Goal: Task Accomplishment & Management: Manage account settings

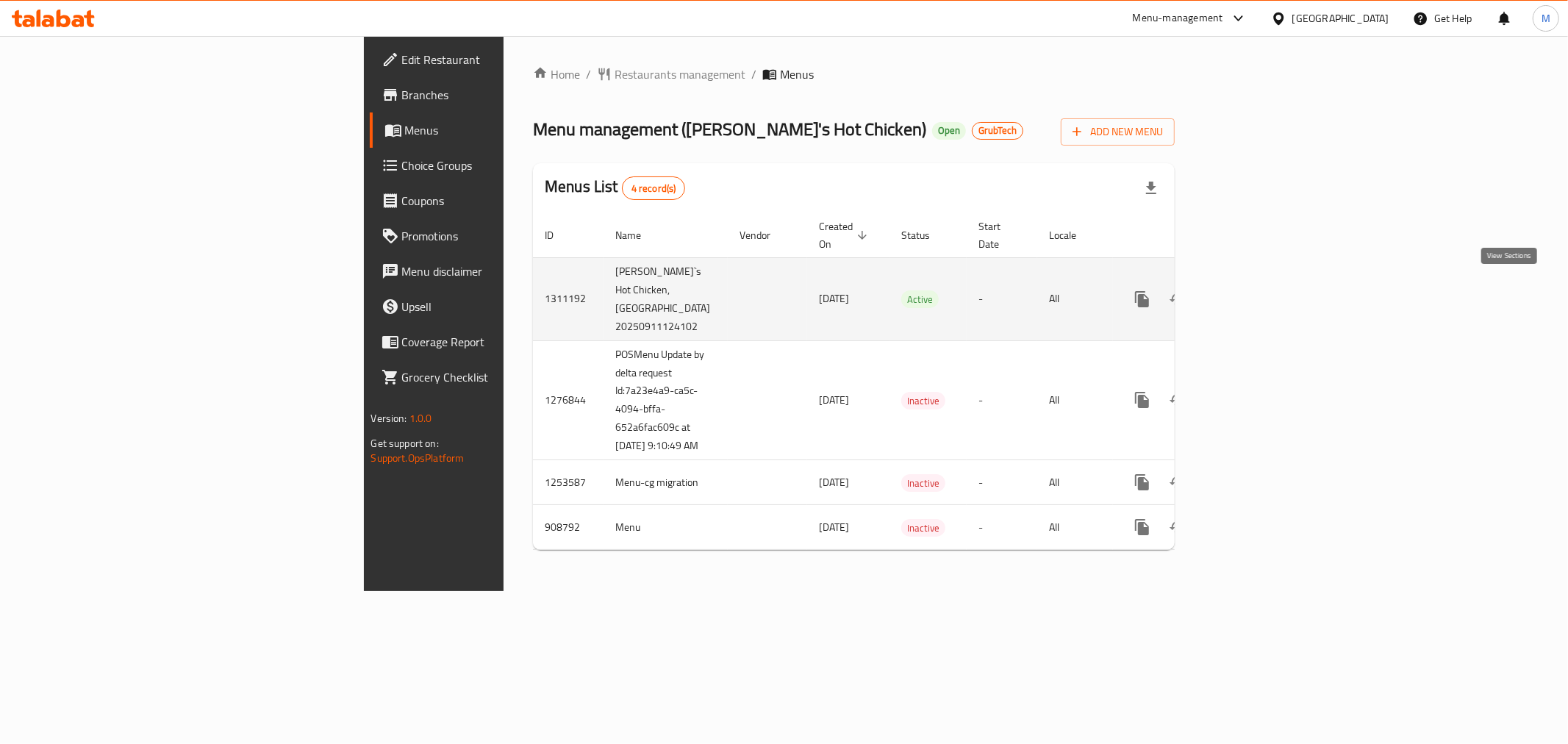
click at [1257, 290] on icon "enhanced table" at bounding box center [1248, 299] width 18 height 18
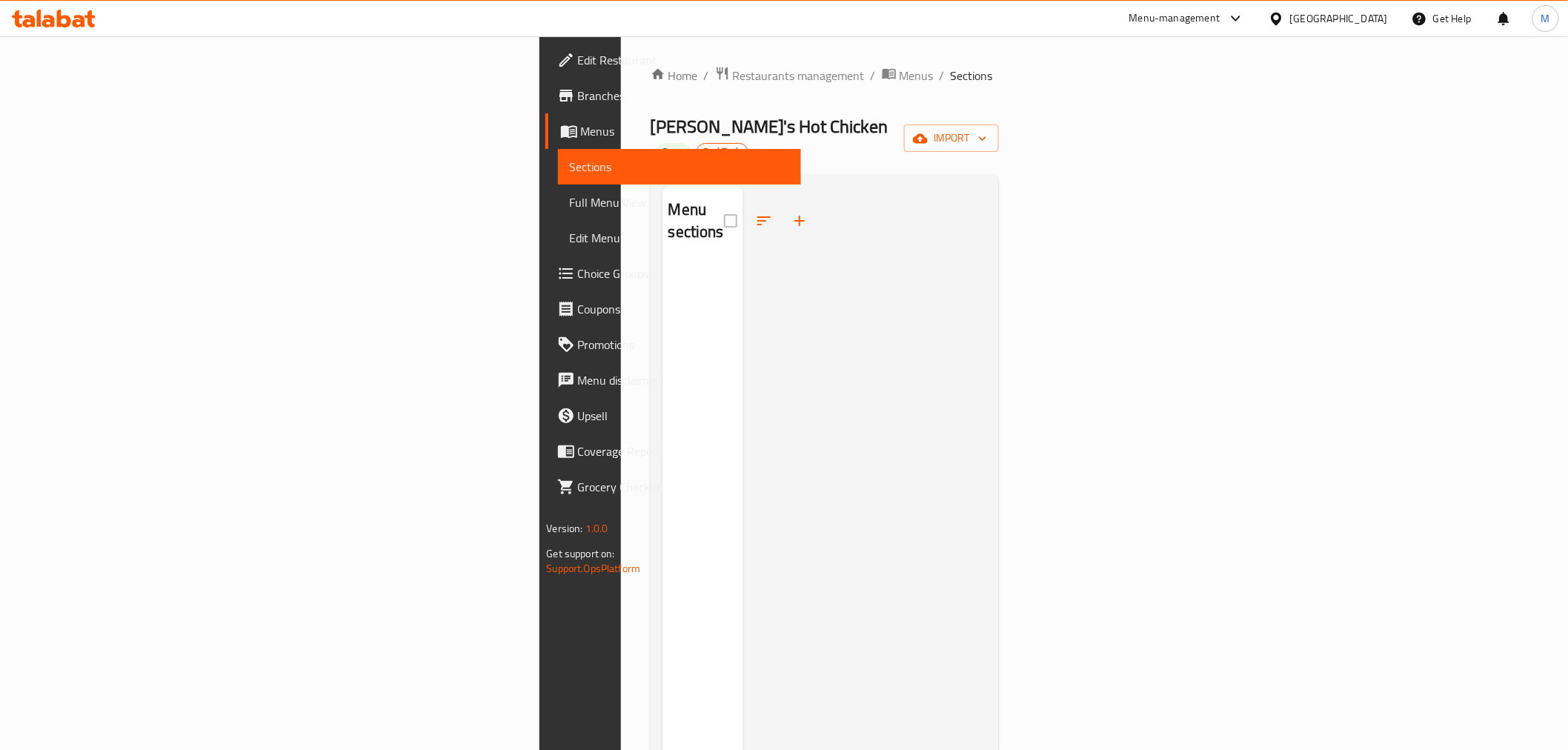
click at [662, 257] on nav "Menu sections" at bounding box center [703, 262] width 82 height 12
click at [900, 80] on span "Menus" at bounding box center [917, 76] width 34 height 18
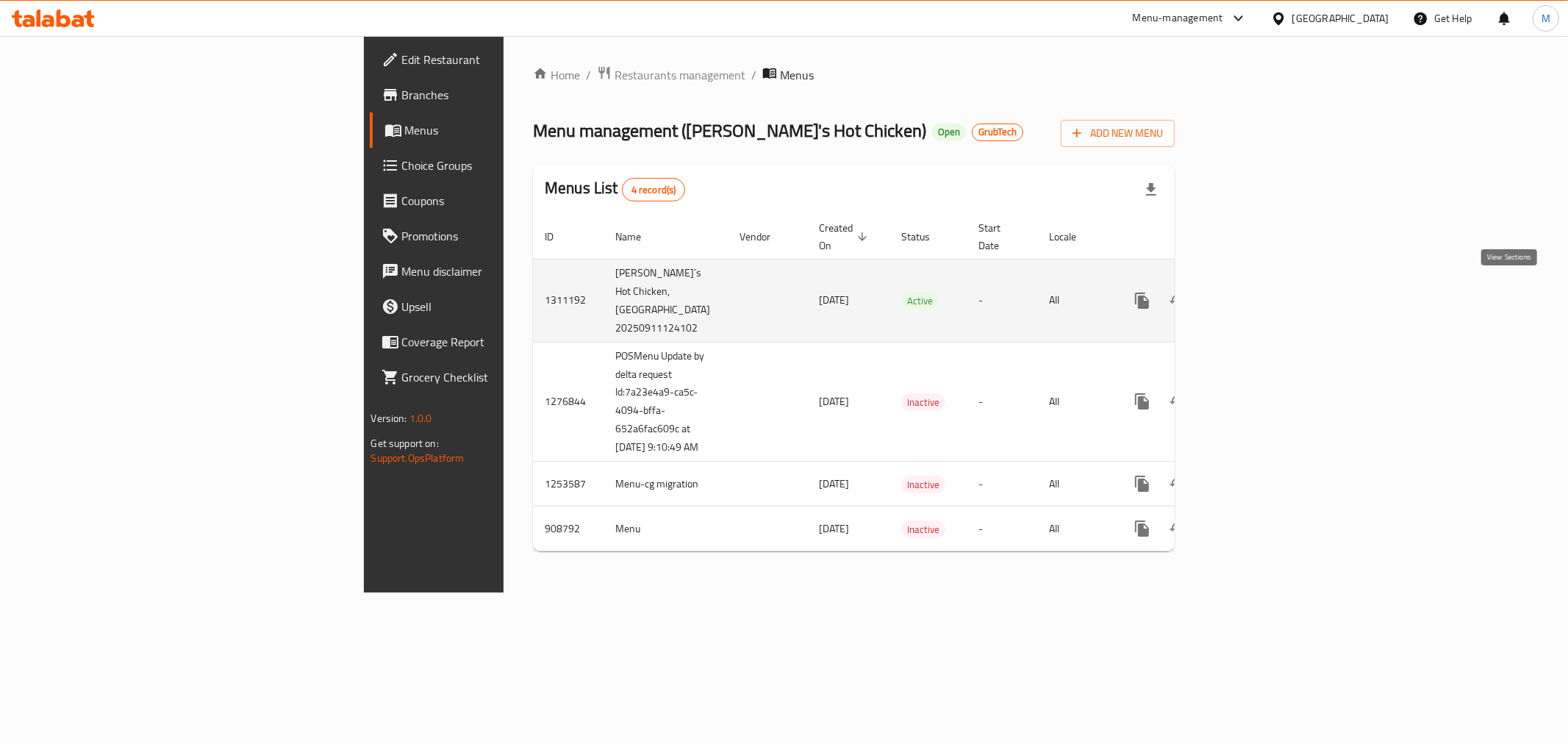
click at [1255, 294] on icon "enhanced table" at bounding box center [1248, 301] width 13 height 13
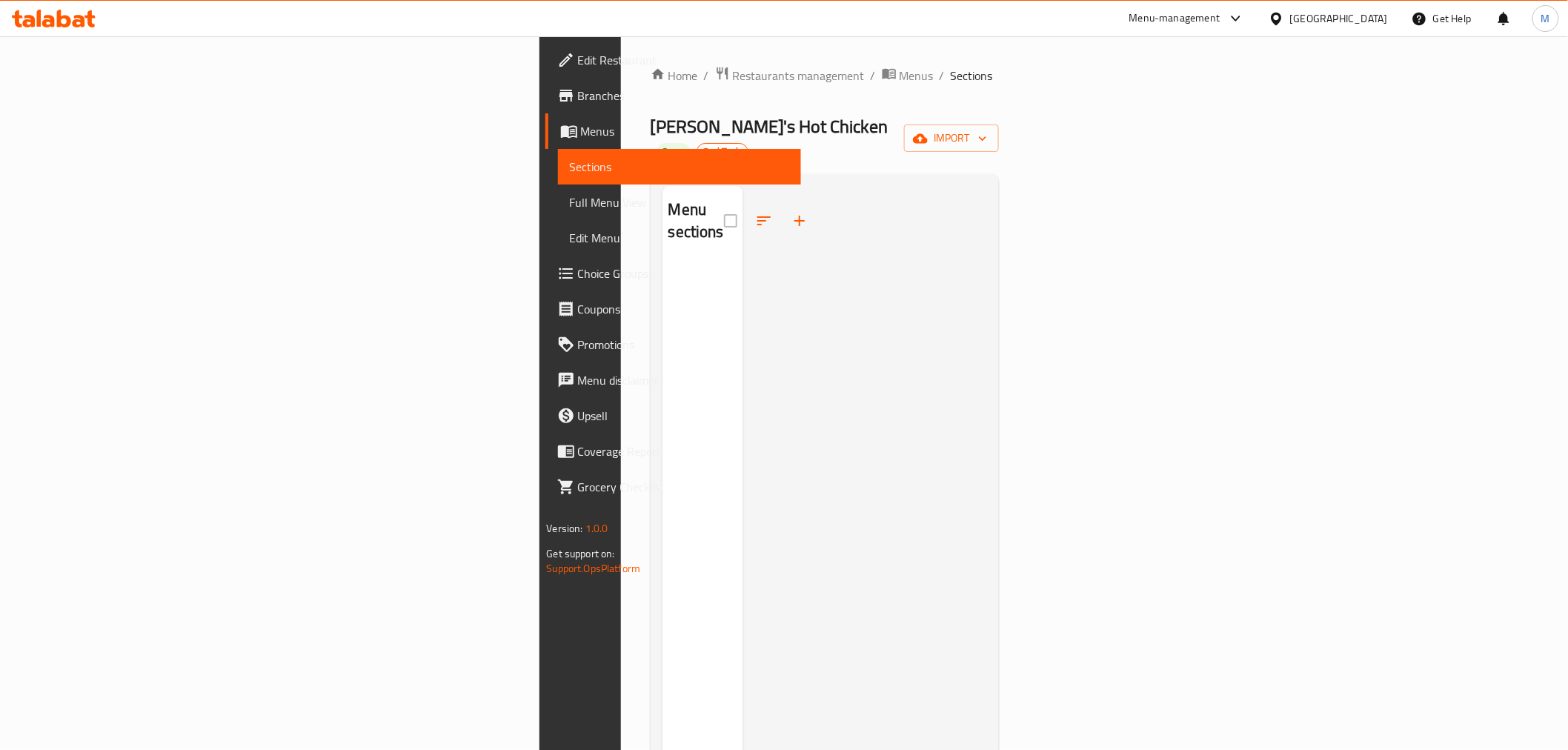
click at [724, 203] on div at bounding box center [770, 220] width 94 height 35
click at [558, 211] on link "Full Menu View" at bounding box center [679, 202] width 243 height 35
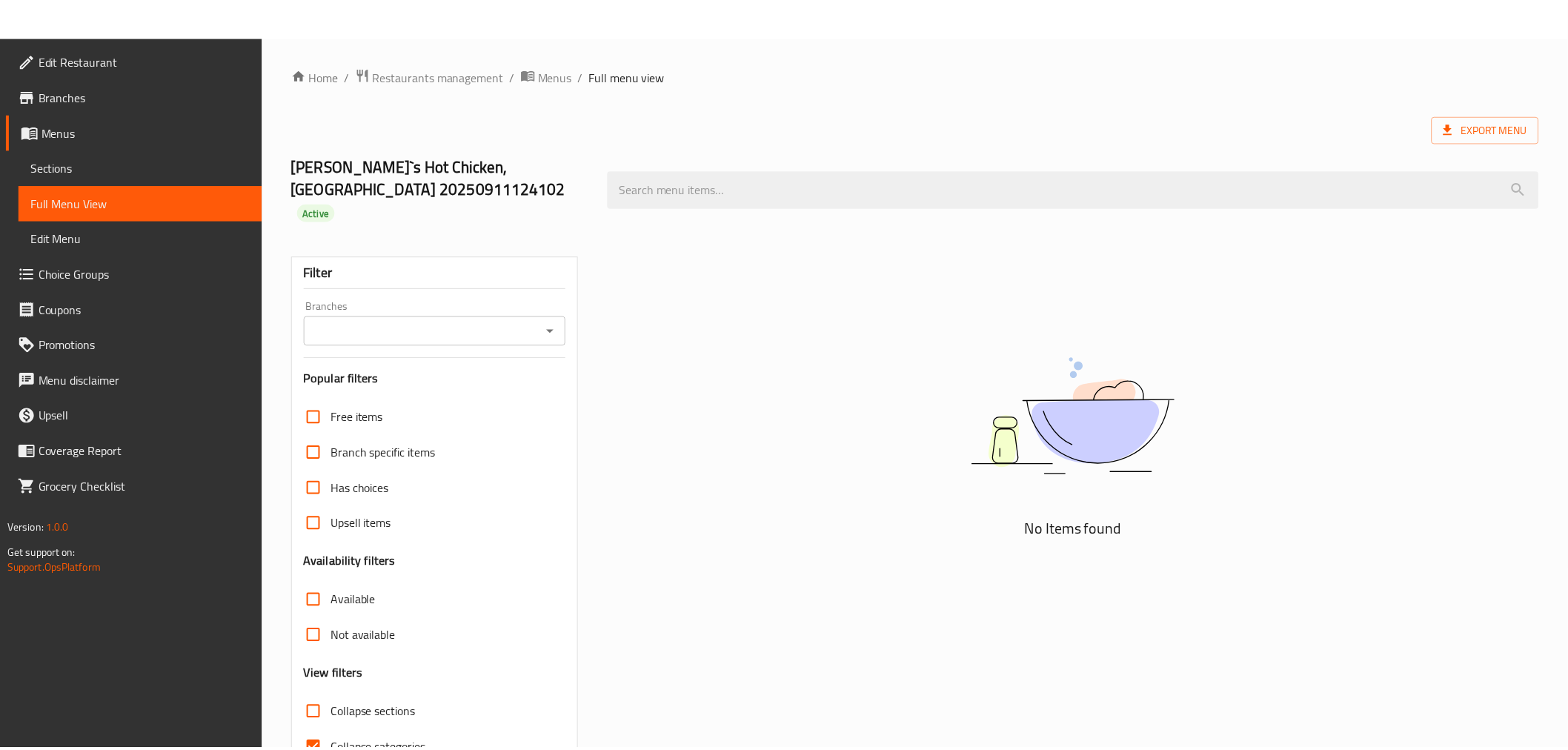
scroll to position [61, 0]
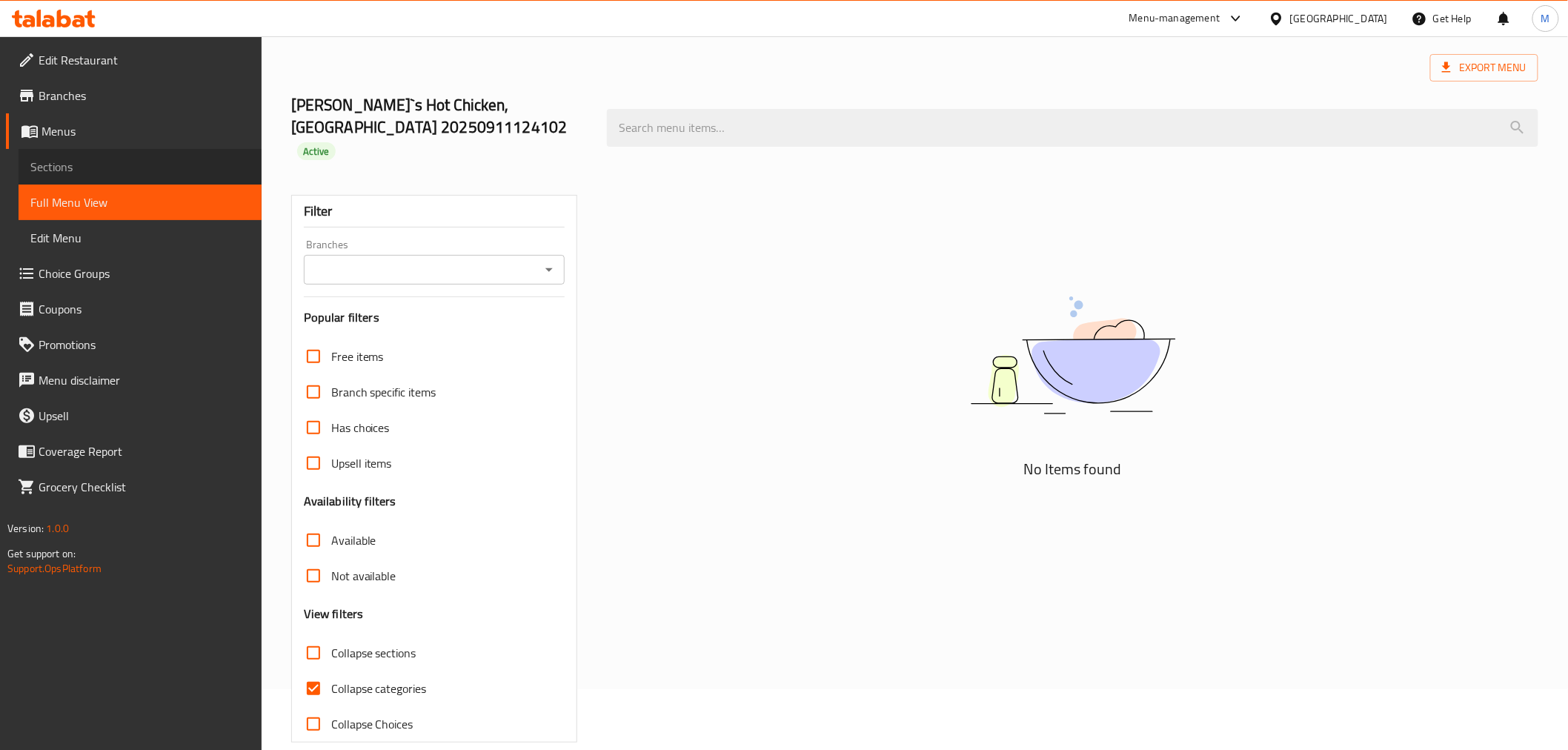
click at [76, 171] on span "Sections" at bounding box center [140, 167] width 220 height 18
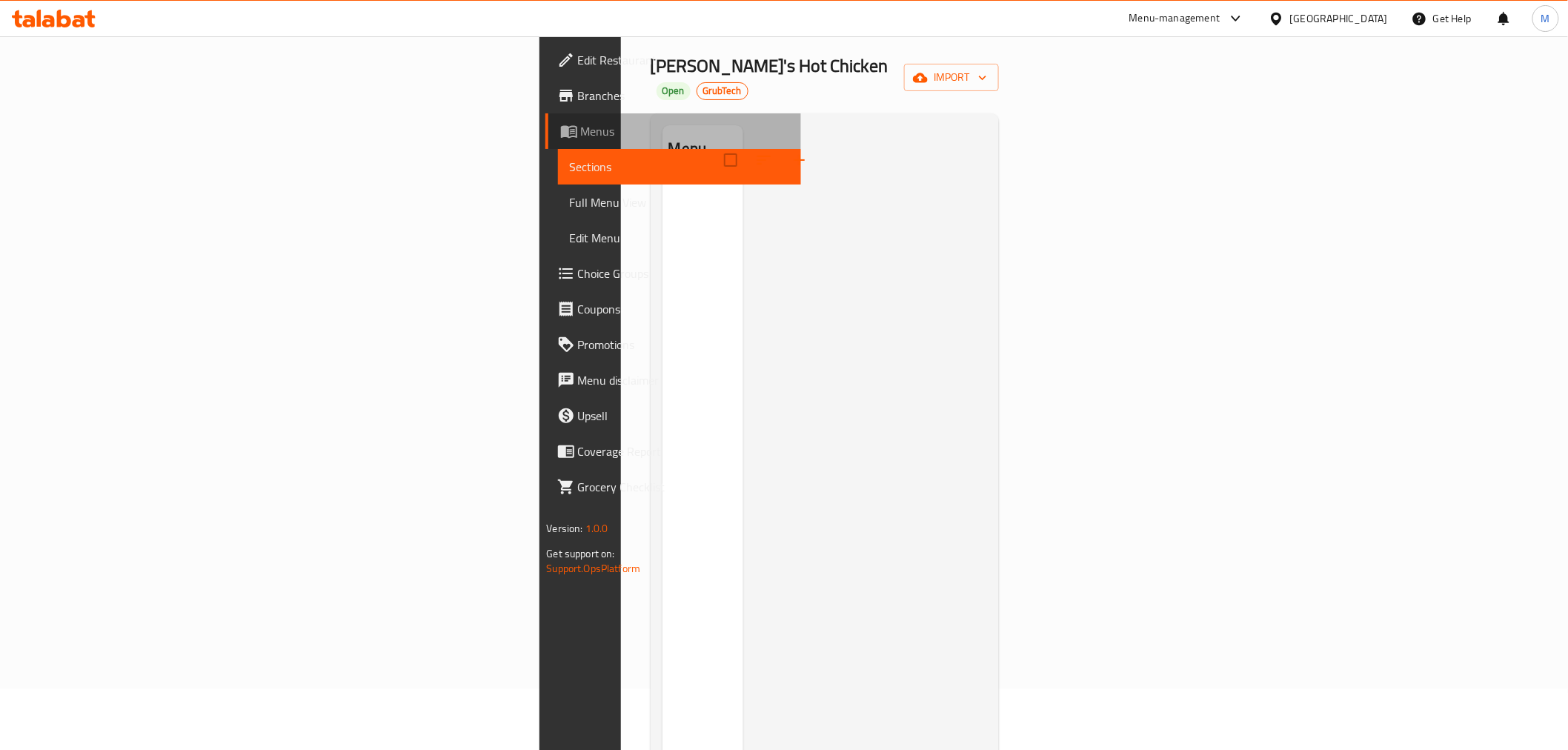
click at [545, 141] on link "Menus" at bounding box center [673, 131] width 256 height 35
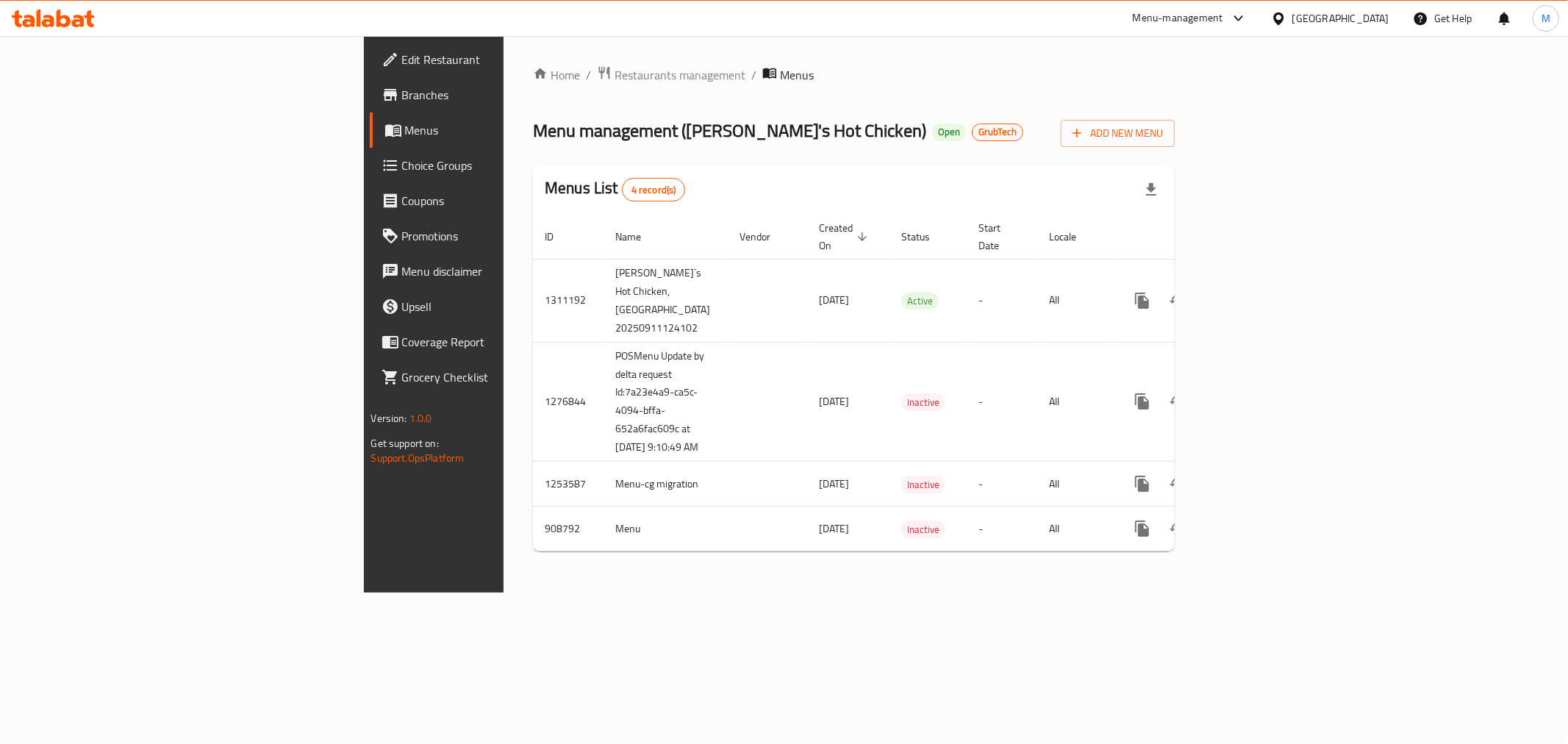
click at [402, 97] on span "Branches" at bounding box center [507, 94] width 212 height 18
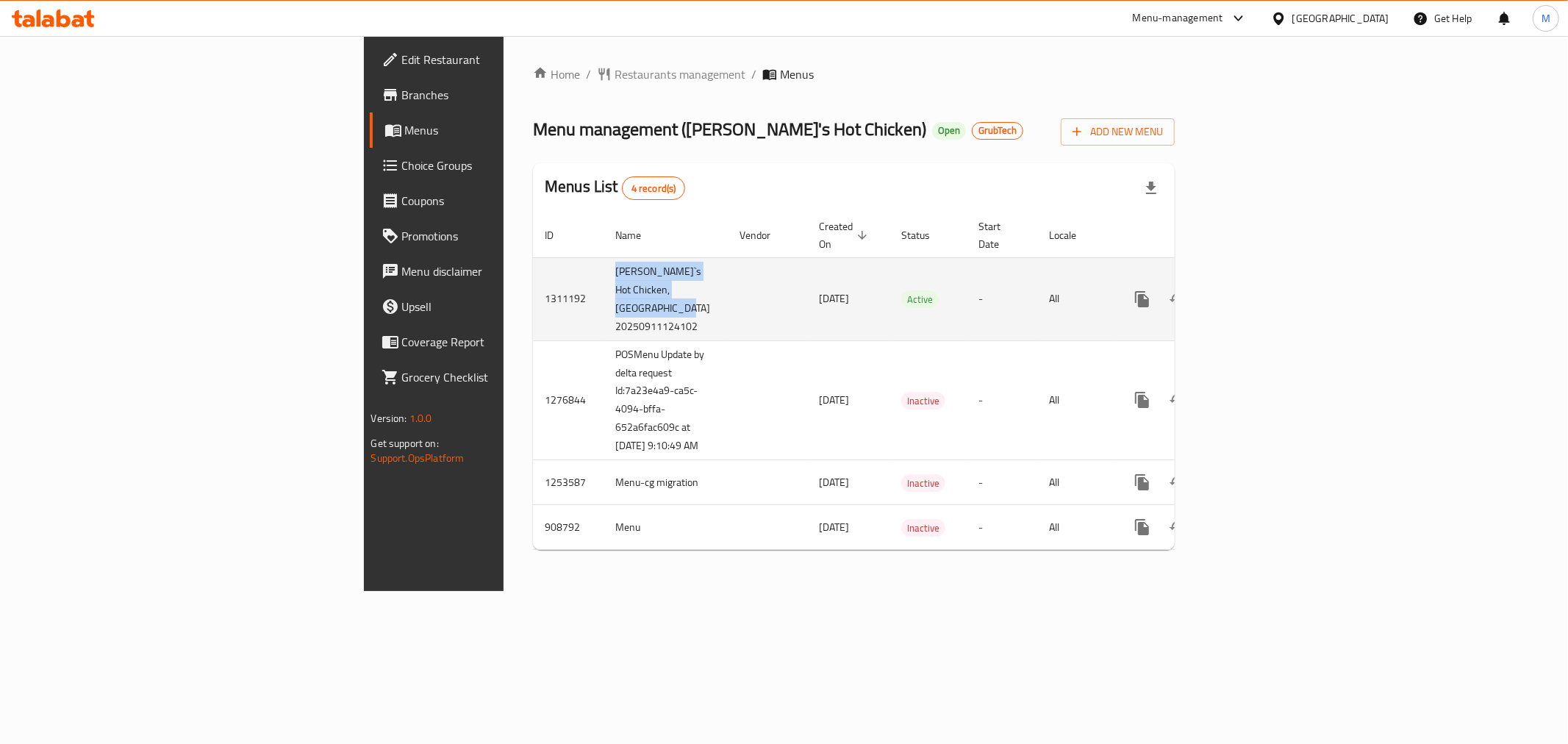
drag, startPoint x: 402, startPoint y: 314, endPoint x: 365, endPoint y: 259, distance: 66.3
click at [603, 259] on td "[PERSON_NAME]`s Hot Chicken, [GEOGRAPHIC_DATA] 20250911124102" at bounding box center [665, 299] width 124 height 83
copy td "[PERSON_NAME]`s Hot Chicken, Al Marina,[GEOGRAPHIC_DATA]"
drag, startPoint x: 453, startPoint y: 333, endPoint x: 374, endPoint y: 333, distance: 79.0
click at [603, 333] on td "[PERSON_NAME]`s Hot Chicken, [GEOGRAPHIC_DATA] 20250911124102" at bounding box center [665, 299] width 124 height 83
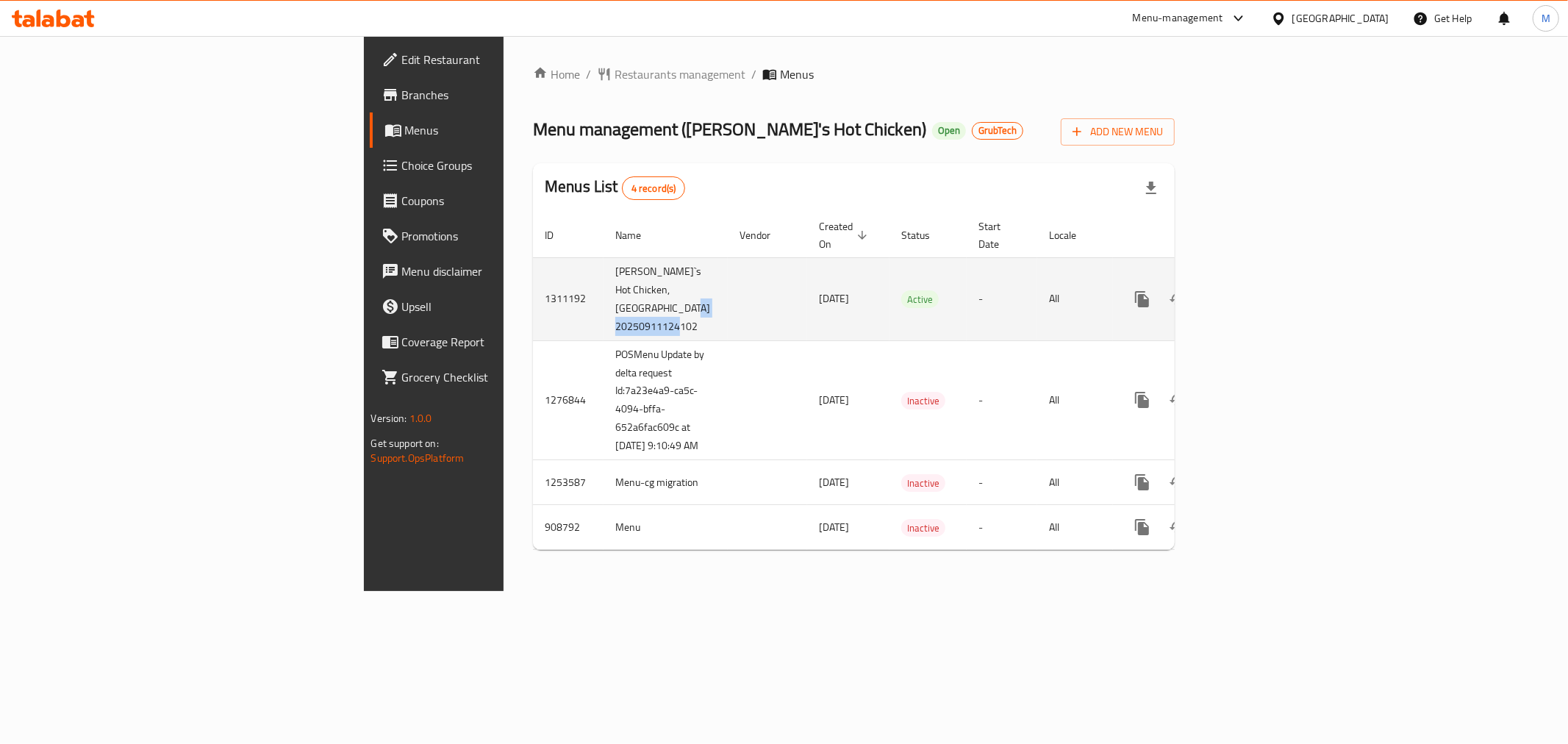
copy td "20250911124102"
click at [728, 333] on td "enhanced table" at bounding box center [768, 299] width 80 height 83
drag, startPoint x: 556, startPoint y: 294, endPoint x: 623, endPoint y: 280, distance: 68.4
click at [807, 294] on td "[DATE]" at bounding box center [848, 299] width 83 height 83
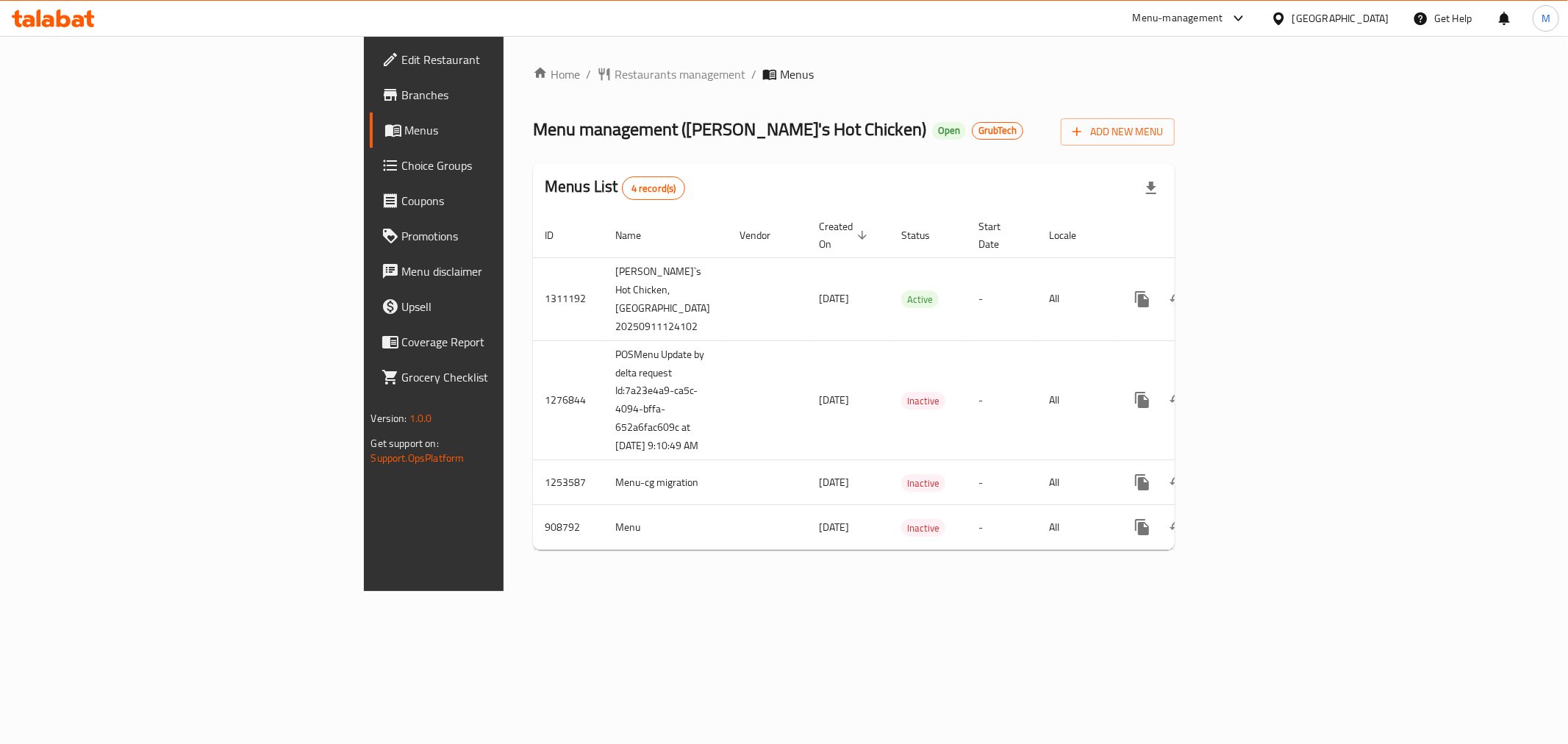
copy span "[DATE]"
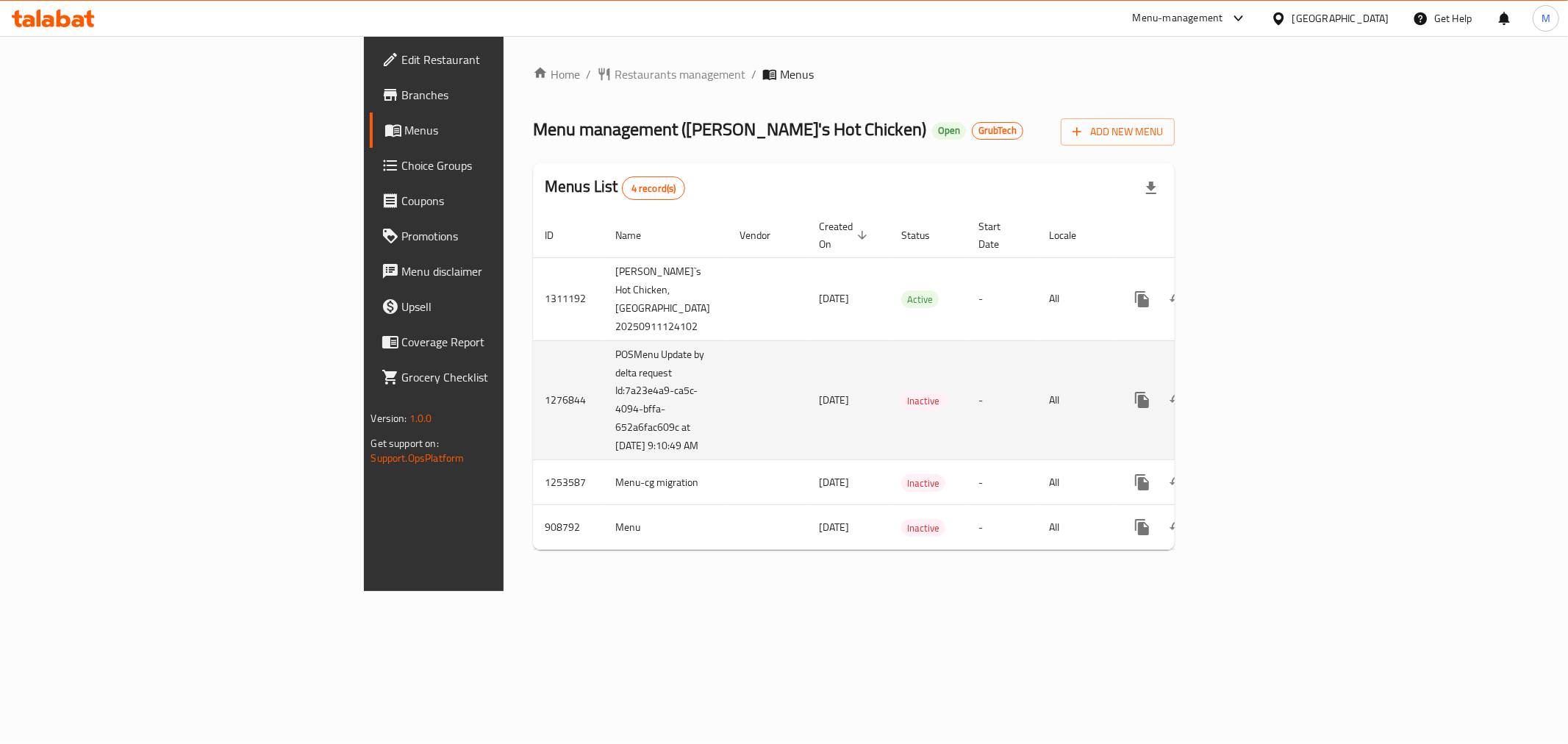
click at [890, 343] on td "Inactive" at bounding box center [928, 400] width 77 height 120
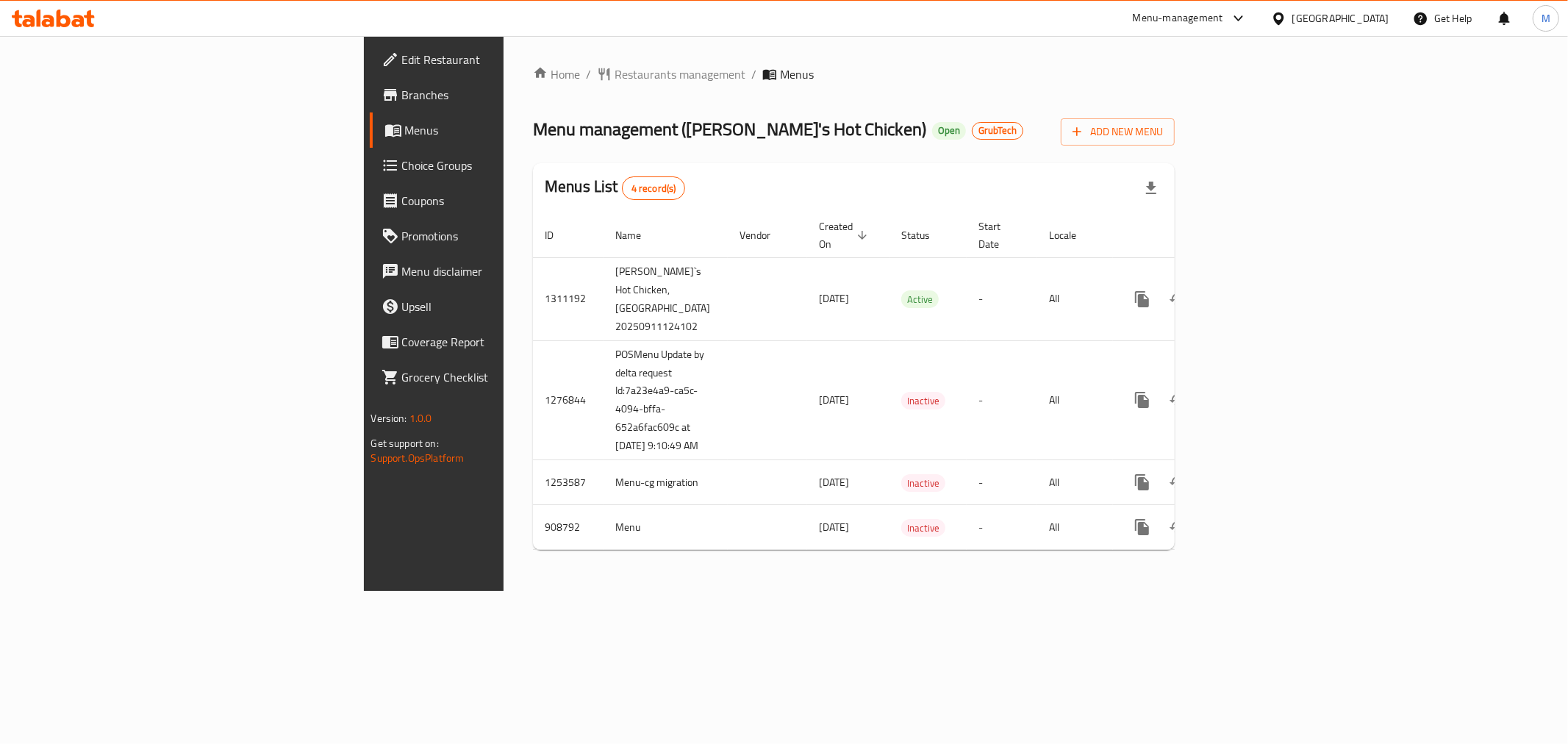
click at [402, 104] on span "Branches" at bounding box center [507, 94] width 212 height 18
